Goal: Task Accomplishment & Management: Manage account settings

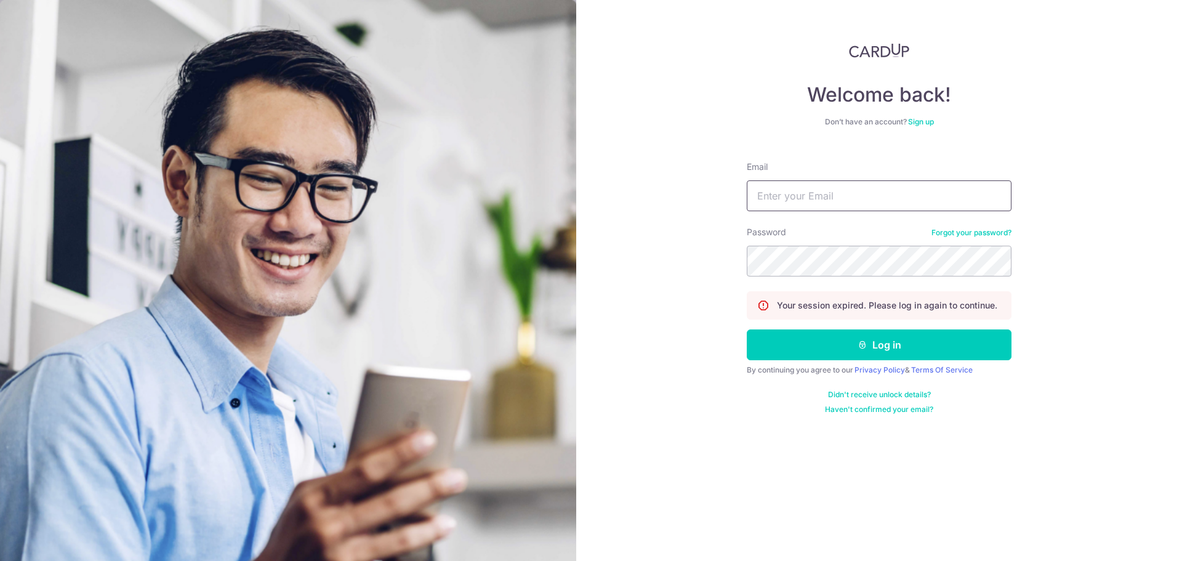
click at [857, 197] on input "Email" at bounding box center [879, 195] width 265 height 31
type input "[EMAIL_ADDRESS][DOMAIN_NAME]"
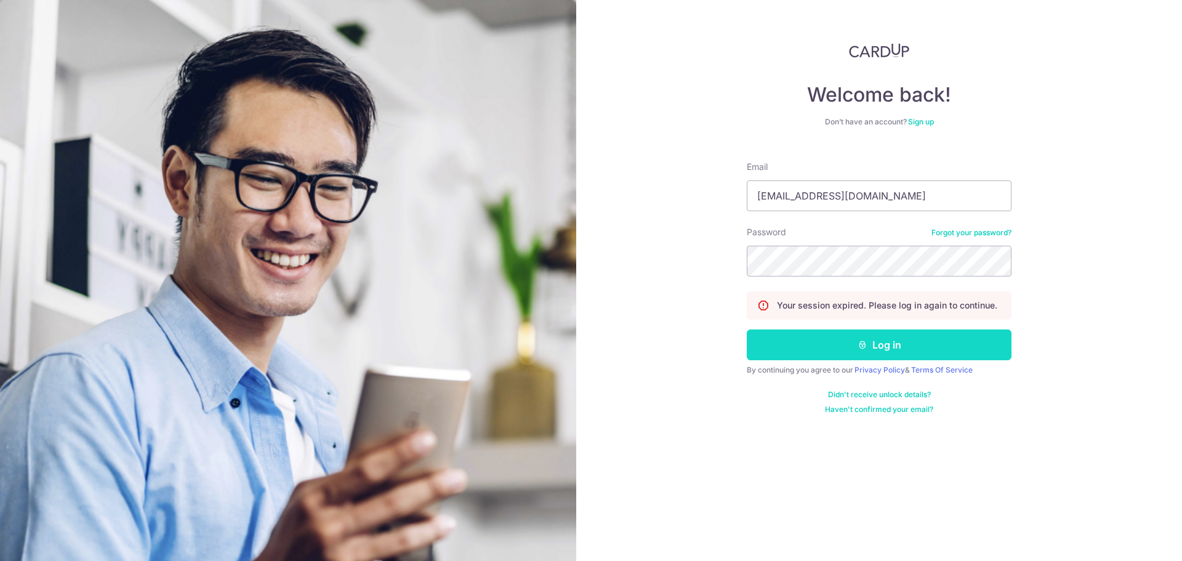
click at [898, 338] on button "Log in" at bounding box center [879, 344] width 265 height 31
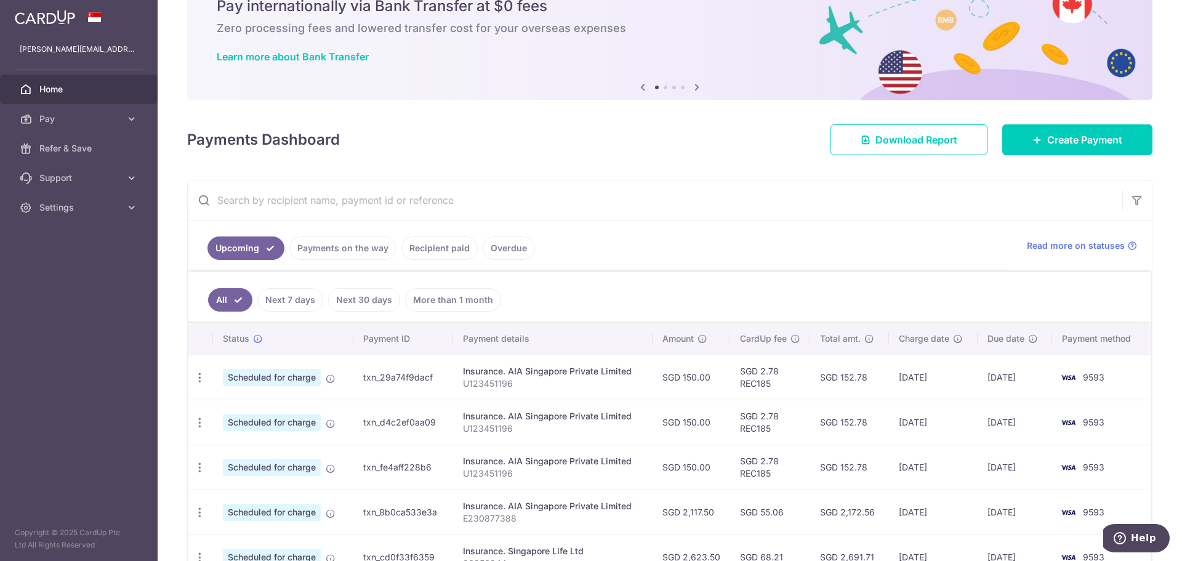
scroll to position [123, 0]
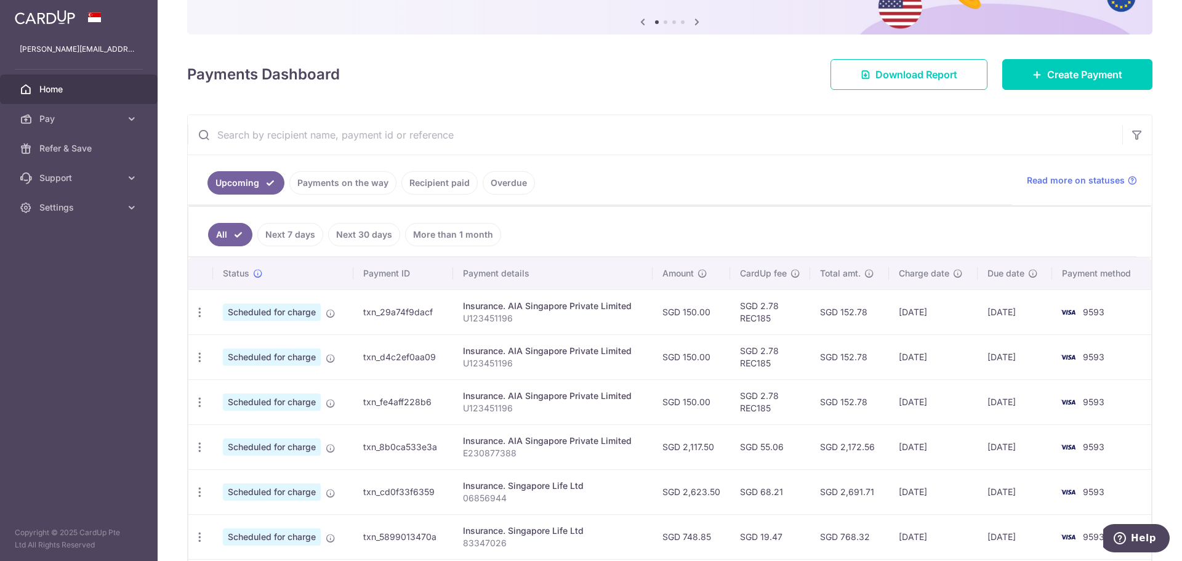
click at [445, 187] on link "Recipient paid" at bounding box center [439, 182] width 76 height 23
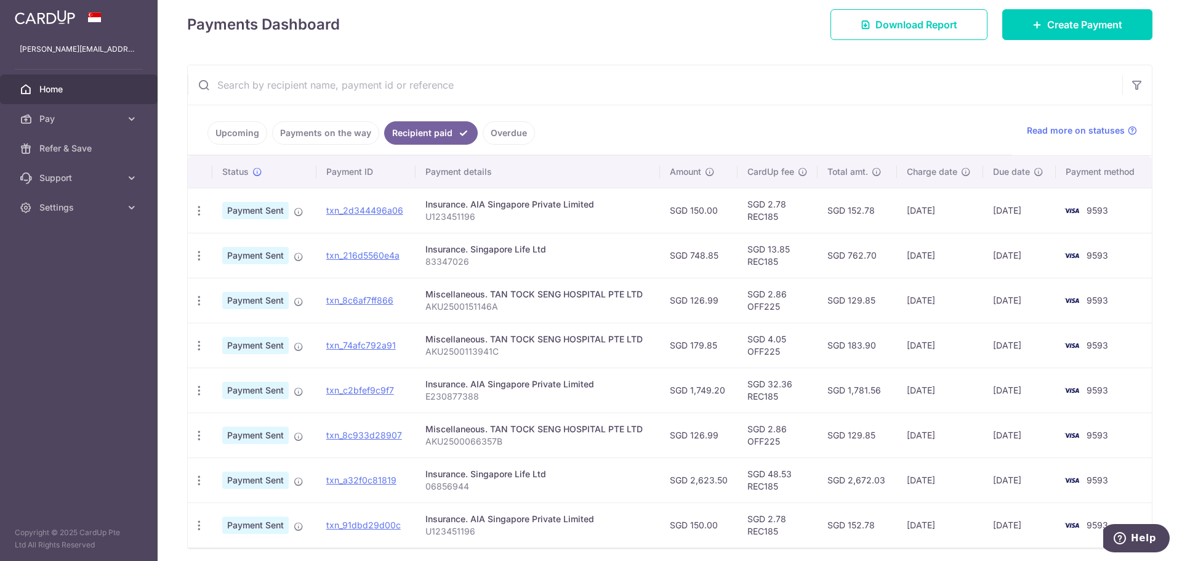
scroll to position [219, 0]
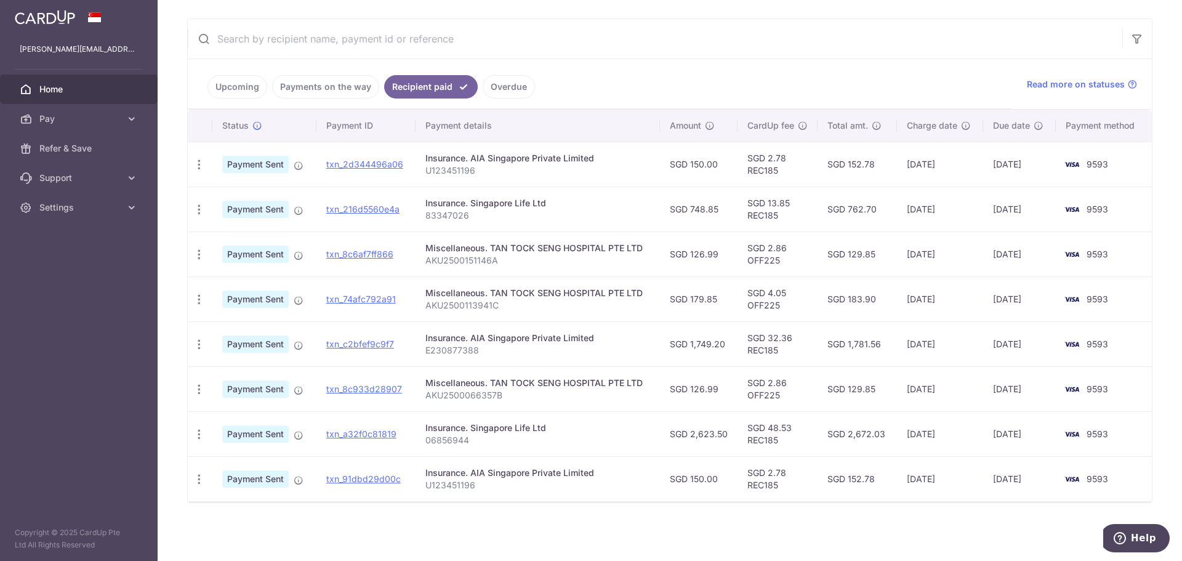
click at [395, 45] on input "text" at bounding box center [655, 38] width 935 height 39
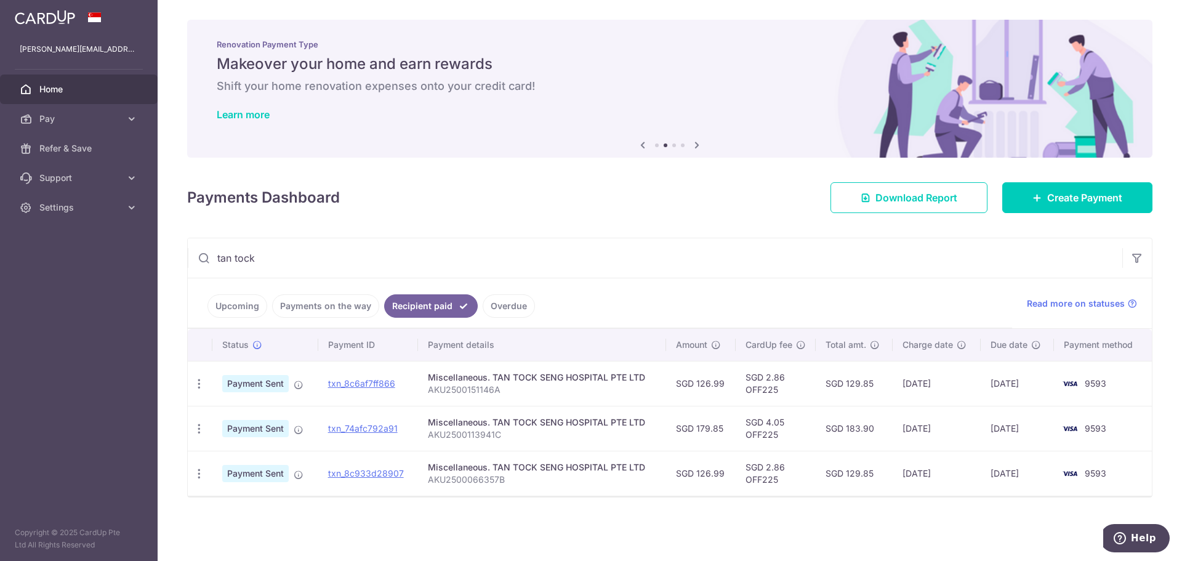
type input "tan tock"
click at [601, 203] on div "Payments Dashboard Download Report Create Payment" at bounding box center [670, 195] width 966 height 36
click at [892, 201] on span "Download Report" at bounding box center [917, 197] width 82 height 15
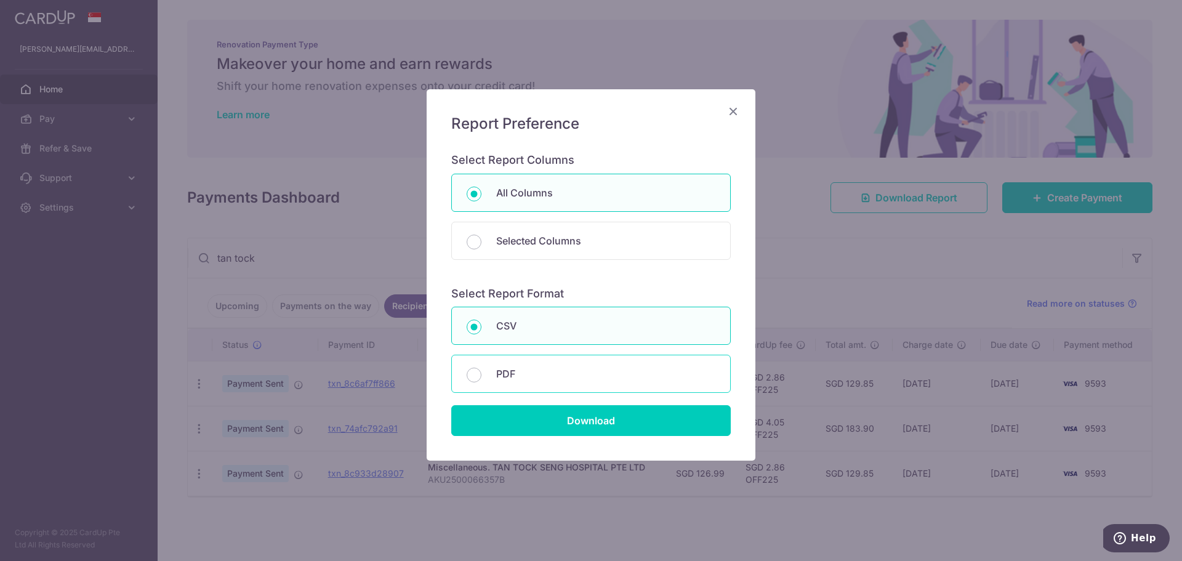
click at [560, 361] on div "PDF" at bounding box center [591, 374] width 280 height 38
radio input "false"
radio input "true"
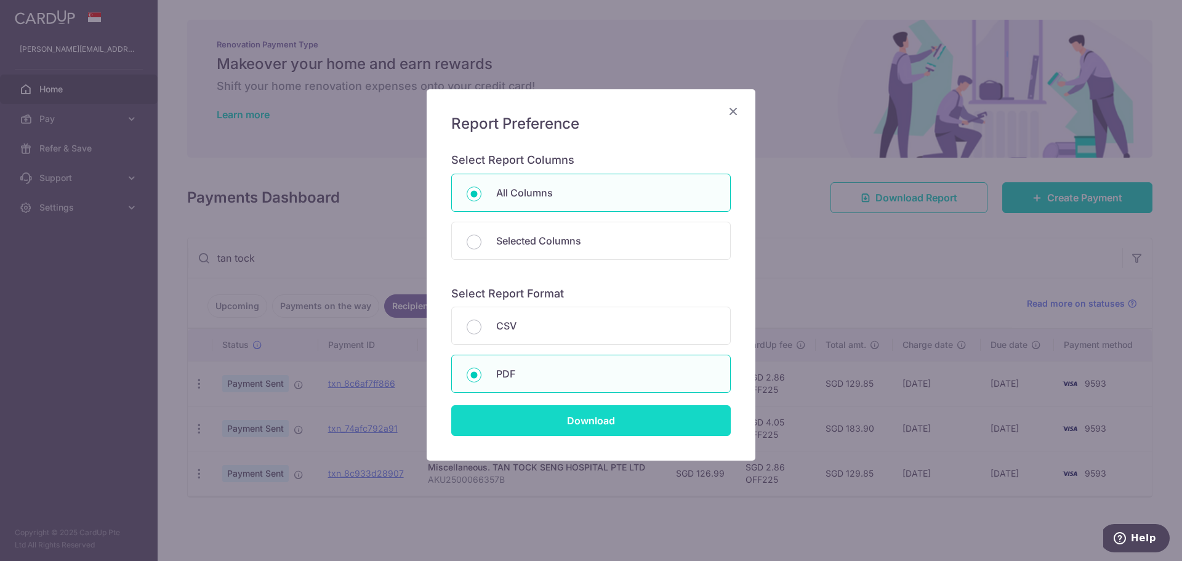
click at [573, 411] on input "Download" at bounding box center [591, 420] width 280 height 31
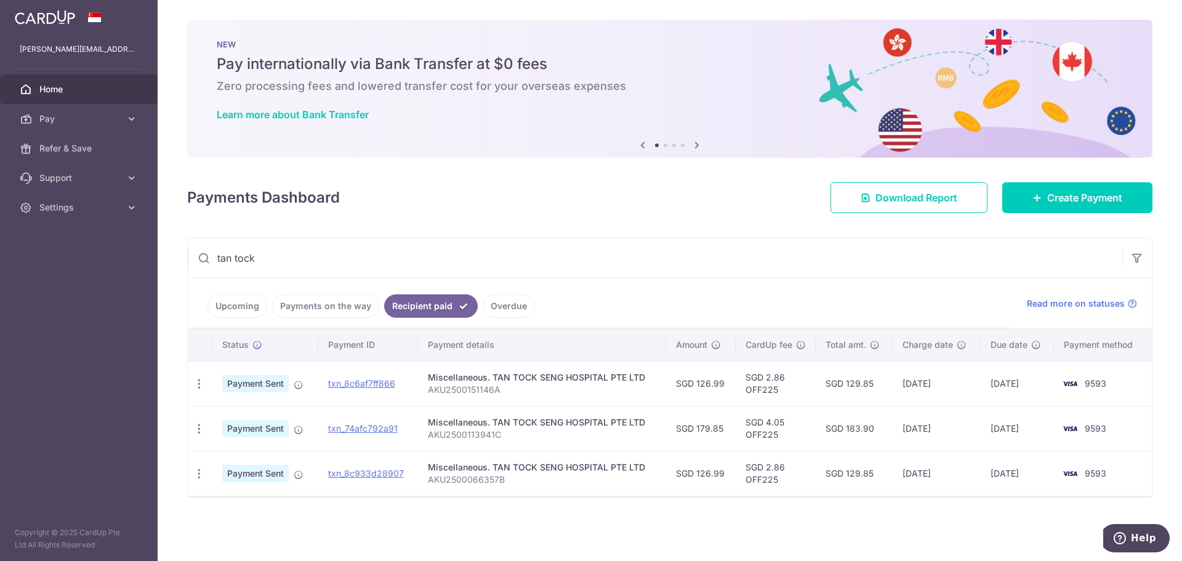
click at [568, 277] on input "tan tock" at bounding box center [655, 257] width 935 height 39
